Goal: Obtain resource: Obtain resource

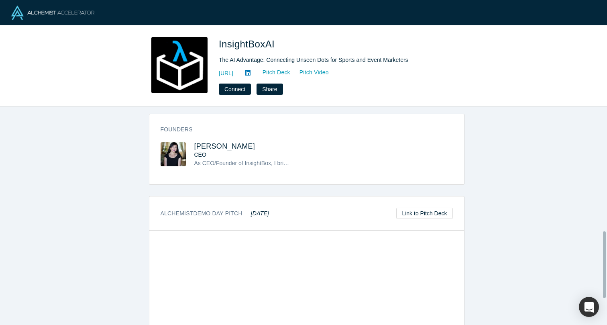
scroll to position [410, 0]
drag, startPoint x: 184, startPoint y: 133, endPoint x: 233, endPoint y: 138, distance: 49.2
click at [233, 142] on div "[PERSON_NAME] CEO As CEO/Founder of InsightBox, I bring a proven track record o…" at bounding box center [234, 160] width 146 height 37
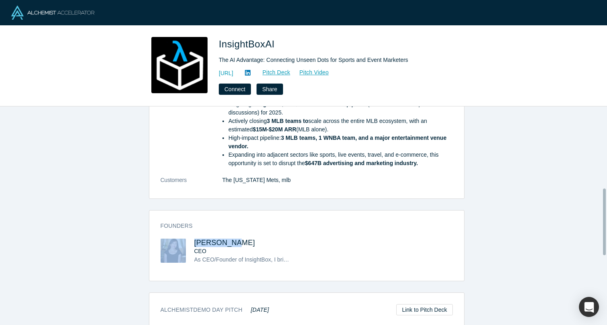
scroll to position [268, 0]
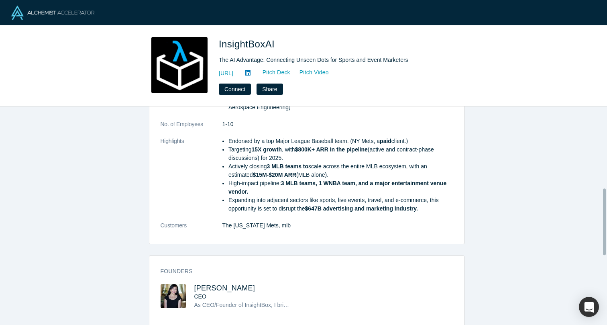
click at [200, 293] on span "CEO" at bounding box center [200, 296] width 12 height 6
copy span "CEO"
drag, startPoint x: 191, startPoint y: 287, endPoint x: 202, endPoint y: 287, distance: 11.2
click at [202, 292] on div "CEO" at bounding box center [243, 296] width 98 height 8
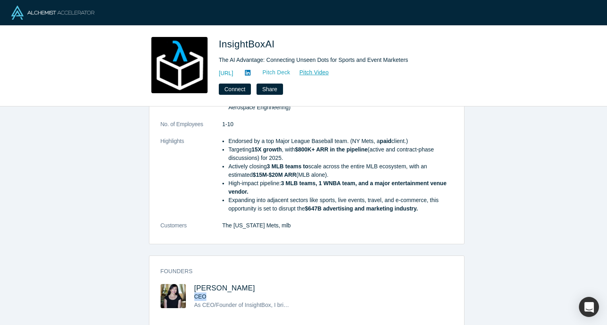
click at [291, 70] on link "Pitch Deck" at bounding box center [272, 72] width 37 height 9
click at [329, 73] on link "Pitch Video" at bounding box center [310, 72] width 39 height 9
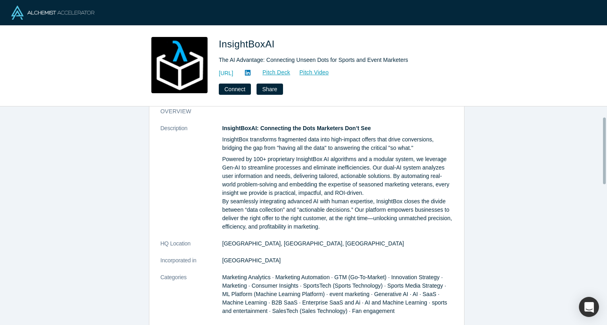
scroll to position [34, 0]
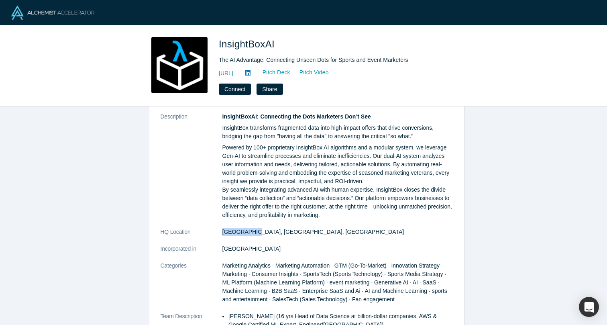
copy dl "[GEOGRAPHIC_DATA]"
drag, startPoint x: 217, startPoint y: 230, endPoint x: 249, endPoint y: 232, distance: 32.2
click at [249, 232] on dl "Description InsightBoxAI: Connecting the Dots Marketers Don’t See InsightBox tr…" at bounding box center [307, 292] width 292 height 360
